Goal: Check status: Check status

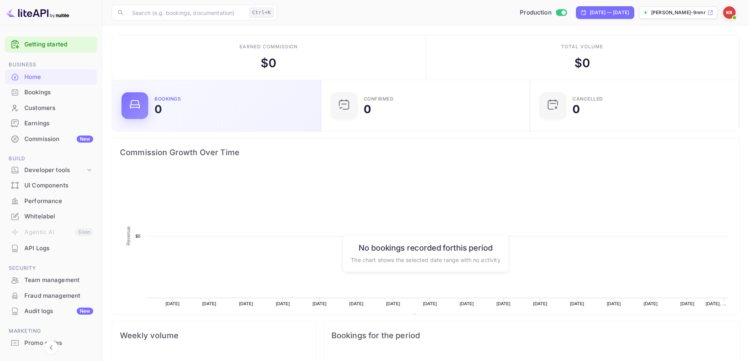
scroll to position [122, 198]
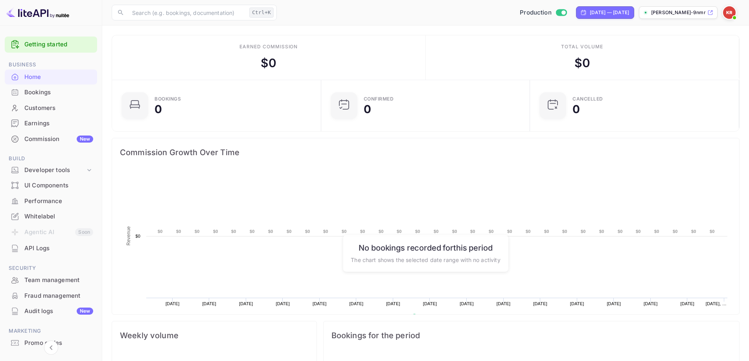
click at [50, 94] on div "Bookings" at bounding box center [58, 92] width 69 height 9
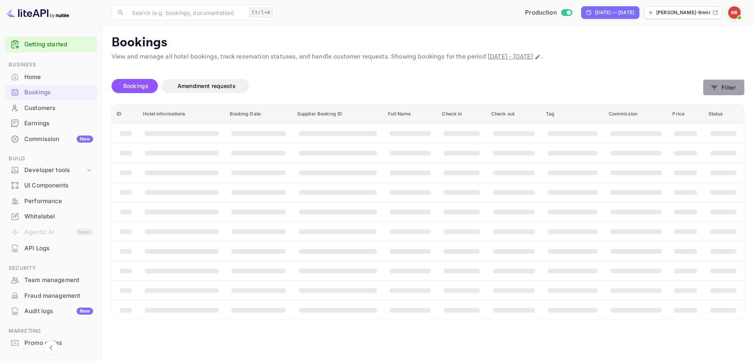
click at [722, 86] on button "Filter" at bounding box center [724, 87] width 42 height 16
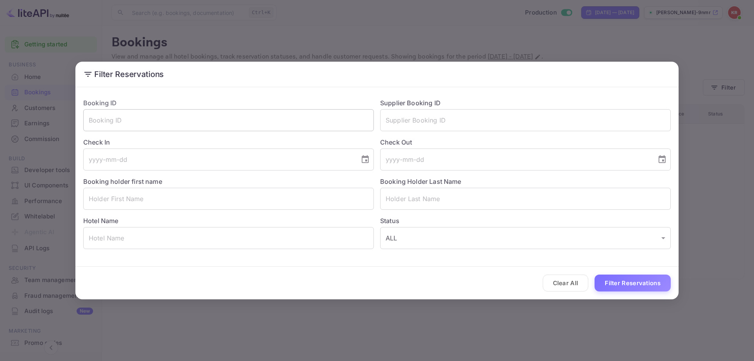
click at [112, 124] on input "text" at bounding box center [228, 120] width 291 height 22
paste input "R6AQKaNgo"
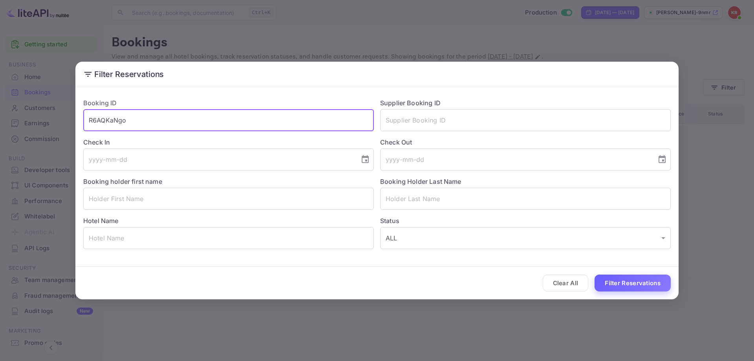
type input "R6AQKaNgo"
click at [621, 285] on button "Filter Reservations" at bounding box center [633, 283] width 76 height 17
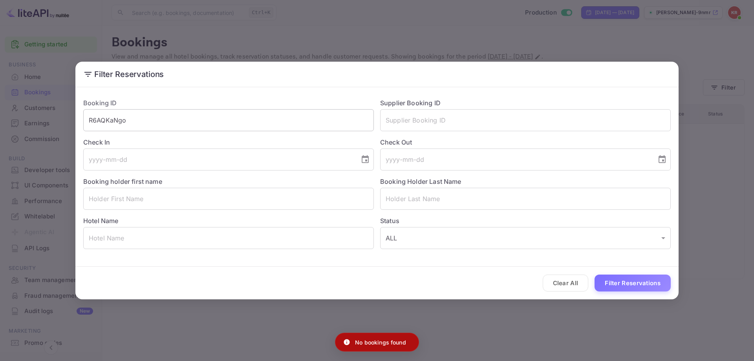
click at [226, 122] on input "R6AQKaNgo" at bounding box center [228, 120] width 291 height 22
click at [727, 221] on div "Filter Reservations Booking ID R6AQKaNgo ​ Supplier Booking ID ​ Check In ​ Che…" at bounding box center [377, 180] width 754 height 361
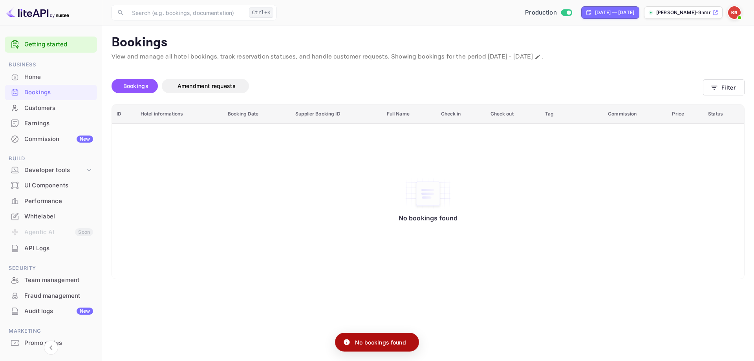
click at [733, 13] on img at bounding box center [734, 12] width 13 height 13
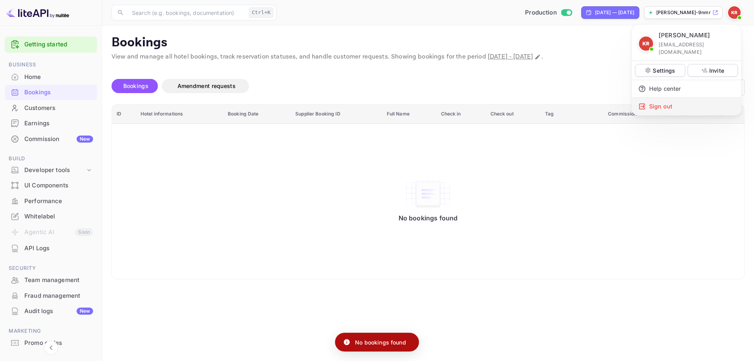
click at [663, 98] on div "Sign out" at bounding box center [686, 106] width 109 height 17
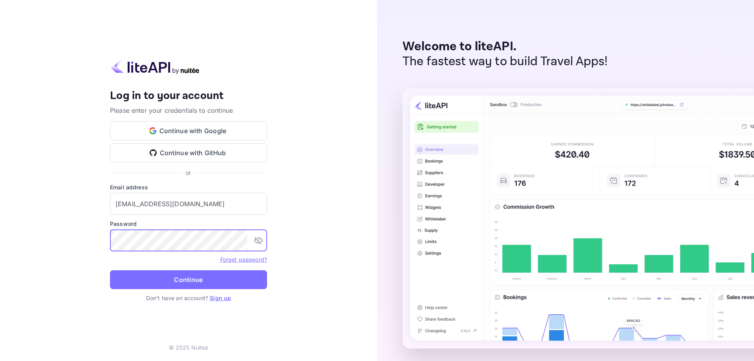
type input "[EMAIL_ADDRESS][DOMAIN_NAME]"
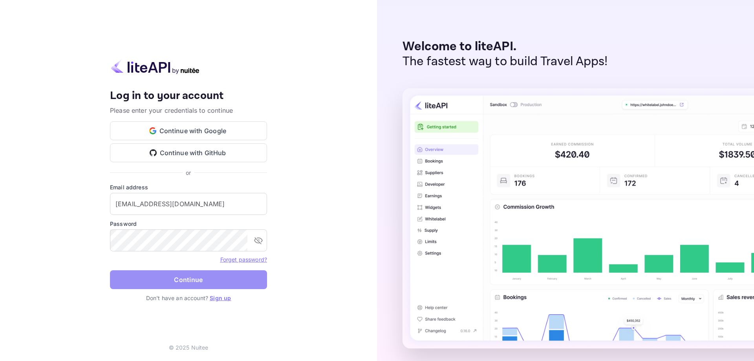
click at [163, 281] on button "Continue" at bounding box center [188, 279] width 157 height 19
